Goal: Task Accomplishment & Management: Manage account settings

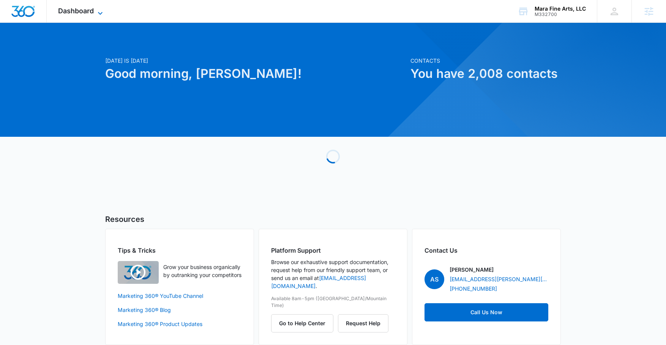
click at [82, 9] on span "Dashboard" at bounding box center [76, 11] width 36 height 8
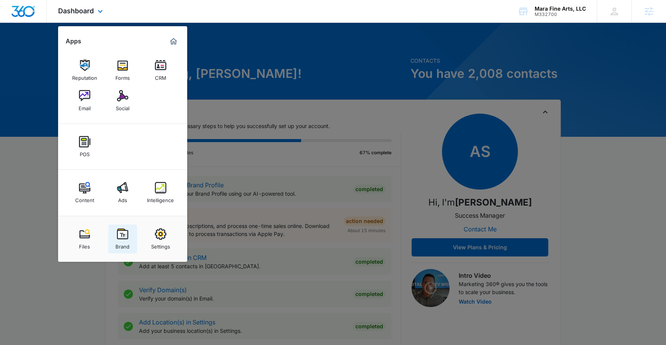
click at [127, 241] on div "Brand" at bounding box center [122, 245] width 14 height 10
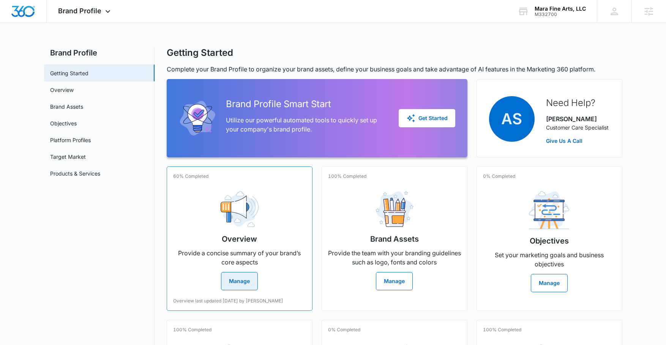
click at [221, 251] on p "Provide a concise summary of your brand’s core aspects" at bounding box center [239, 257] width 133 height 18
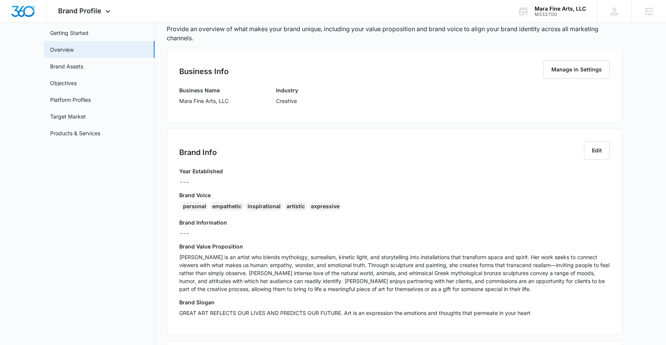
scroll to position [42, 0]
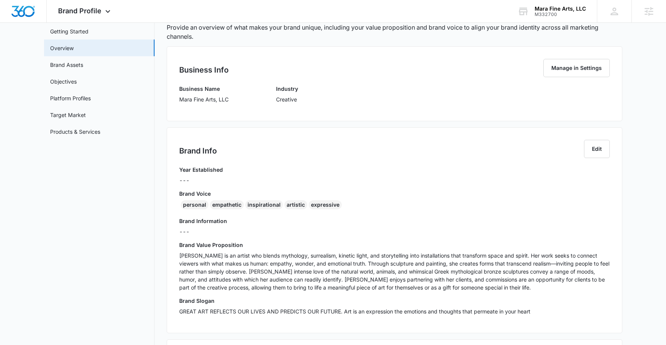
click at [368, 273] on p "Mara Sfara is an artist who blends mythology, surrealism, kinetic light, and st…" at bounding box center [394, 271] width 431 height 40
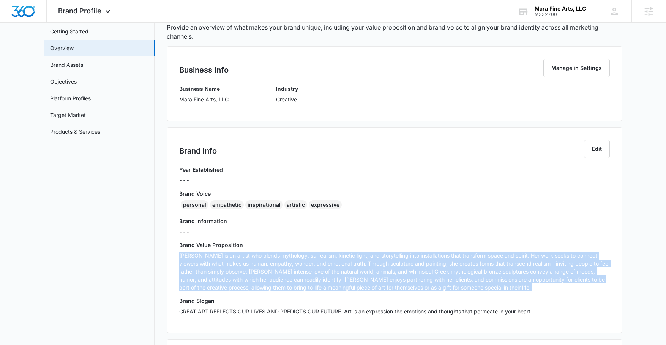
click at [368, 273] on p "Mara Sfara is an artist who blends mythology, surrealism, kinetic light, and st…" at bounding box center [394, 271] width 431 height 40
copy p "Mara Sfara is an artist who blends mythology, surrealism, kinetic light, and st…"
